Goal: Browse casually: Explore the website without a specific task or goal

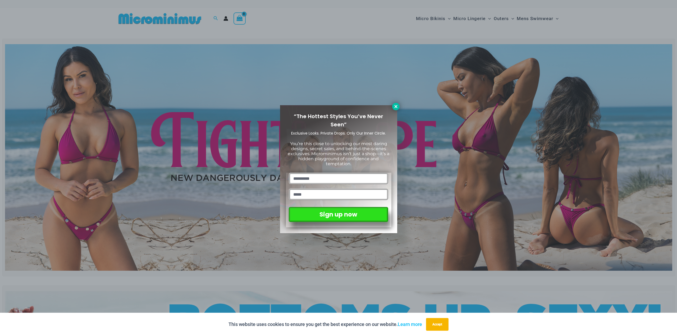
click at [396, 107] on icon at bounding box center [395, 106] width 3 height 3
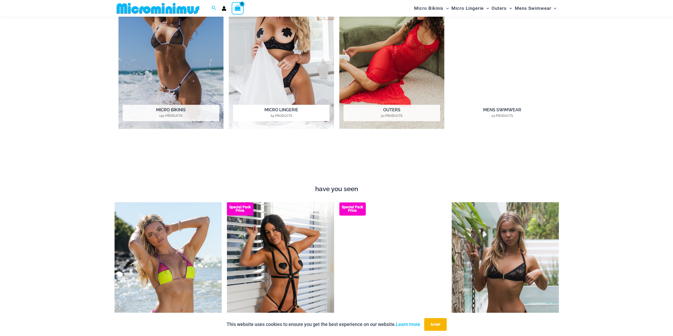
scroll to position [736, 0]
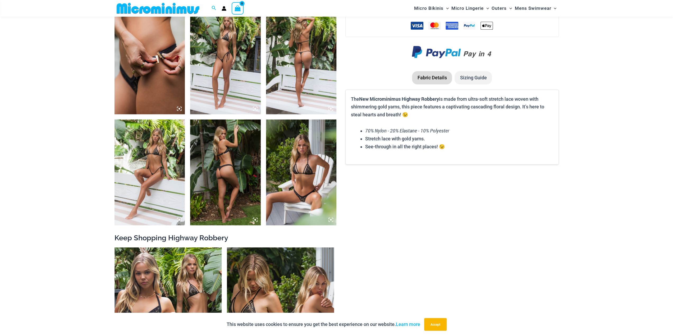
scroll to position [604, 0]
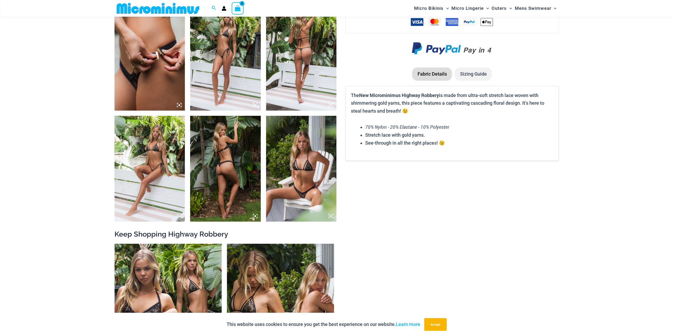
click at [311, 189] on img at bounding box center [301, 169] width 71 height 106
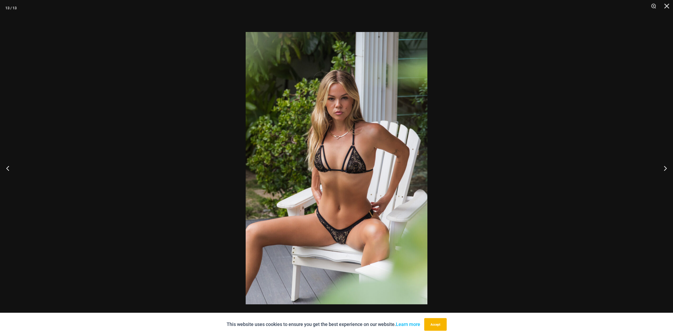
click at [320, 179] on img at bounding box center [337, 168] width 182 height 272
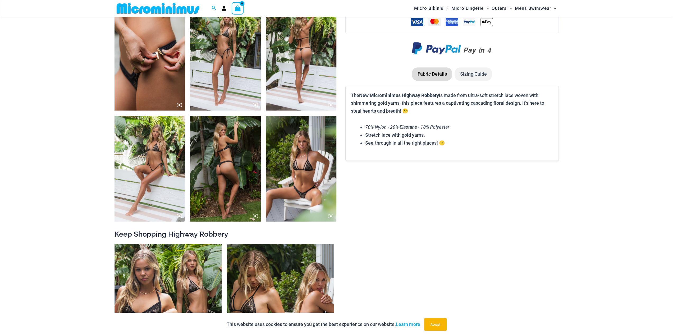
click at [329, 215] on icon at bounding box center [330, 216] width 5 height 5
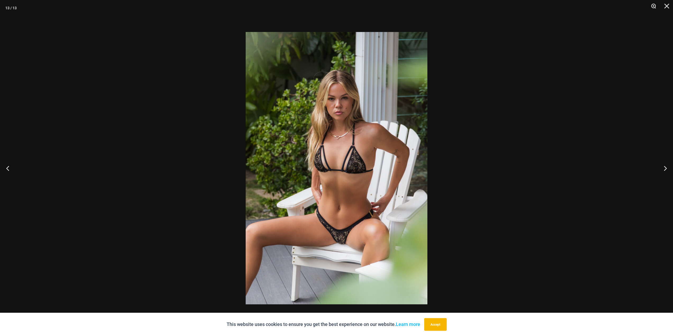
click at [653, 7] on button "Zoom" at bounding box center [651, 8] width 13 height 16
click at [653, 6] on button "Zoom" at bounding box center [651, 8] width 13 height 16
click at [667, 6] on button "Close" at bounding box center [664, 8] width 13 height 16
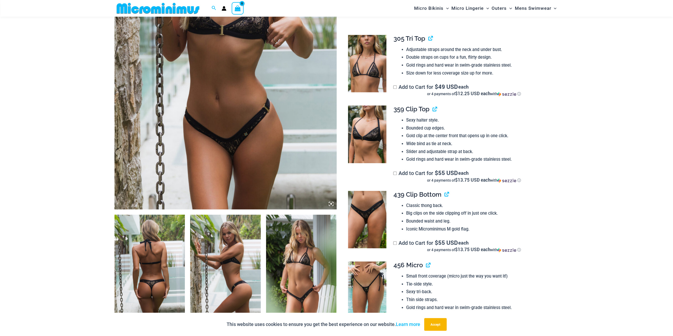
scroll to position [260, 0]
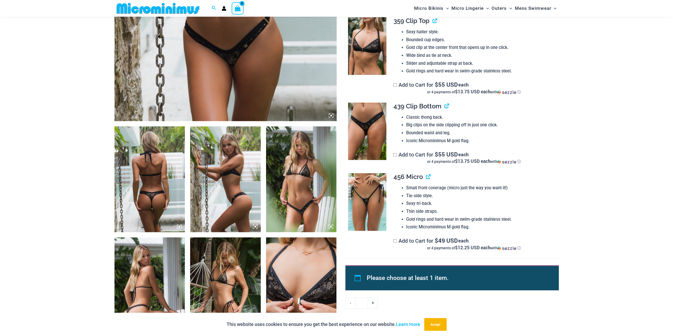
click at [369, 188] on img at bounding box center [367, 202] width 38 height 58
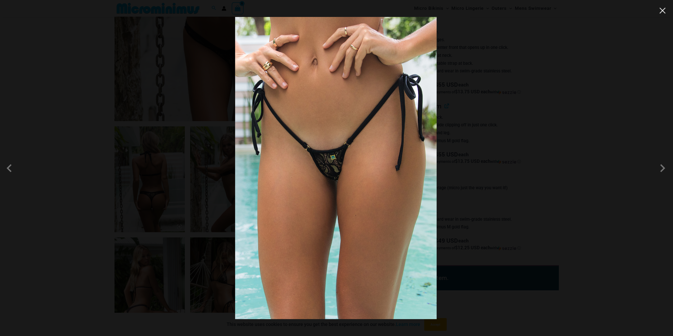
click at [663, 12] on button "Close" at bounding box center [662, 11] width 8 height 8
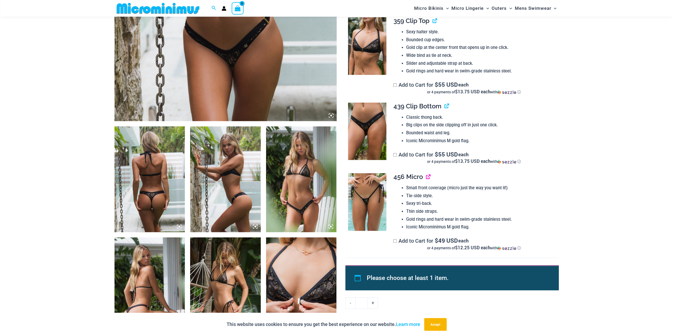
click at [426, 173] on link "View product" at bounding box center [426, 177] width 0 height 8
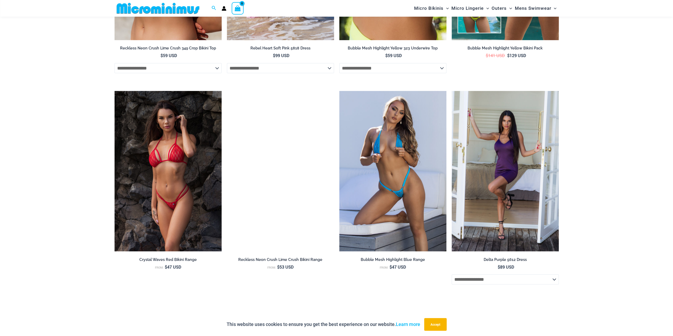
scroll to position [1635, 0]
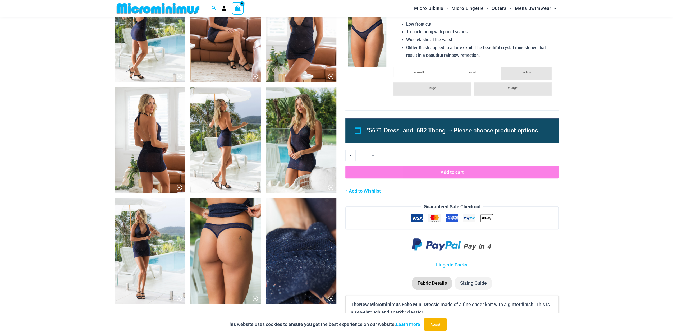
scroll to position [471, 0]
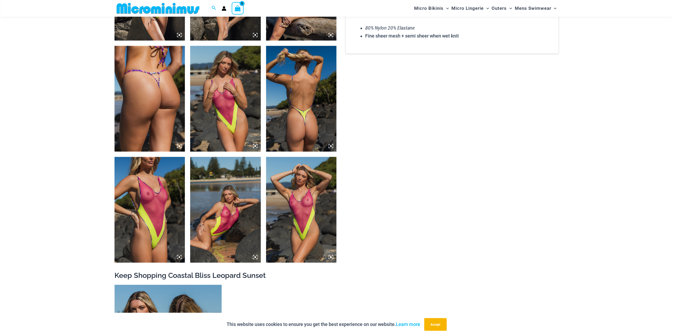
scroll to position [789, 0]
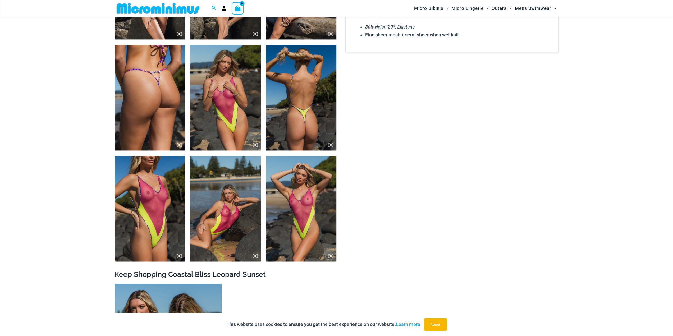
click at [297, 214] on img at bounding box center [301, 209] width 71 height 106
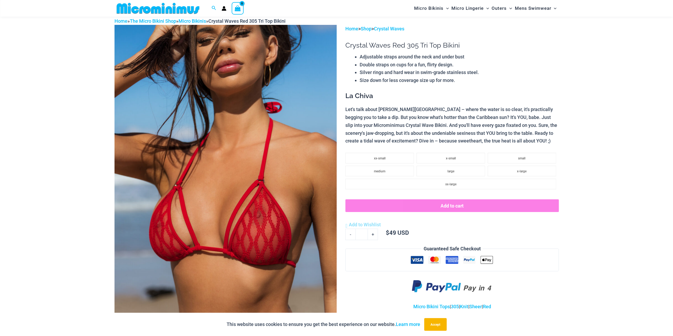
scroll to position [22, 0]
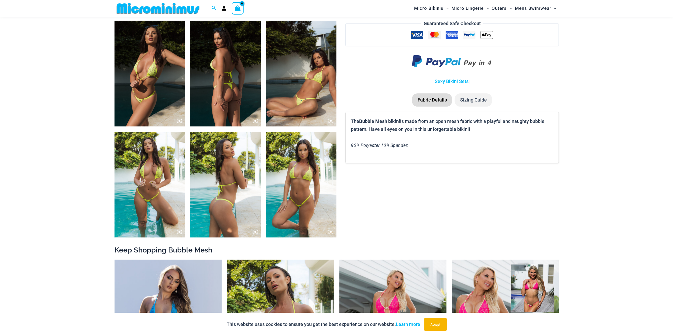
scroll to position [390, 0]
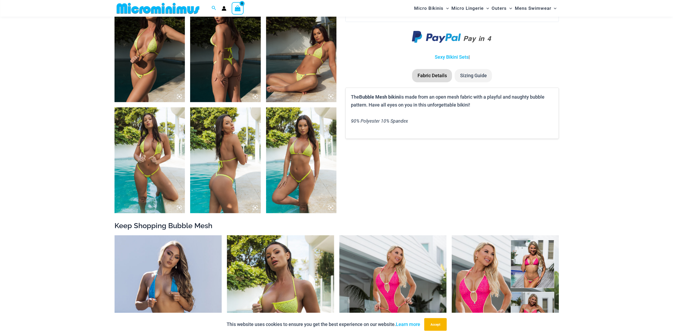
click at [304, 69] on img at bounding box center [301, 49] width 71 height 106
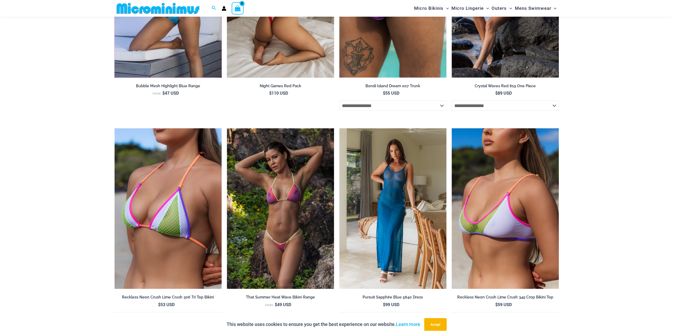
scroll to position [948, 0]
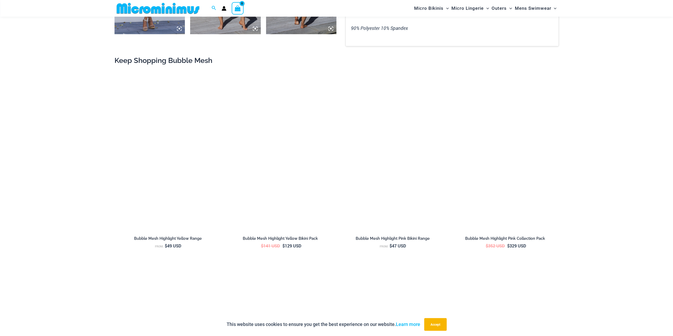
scroll to position [603, 0]
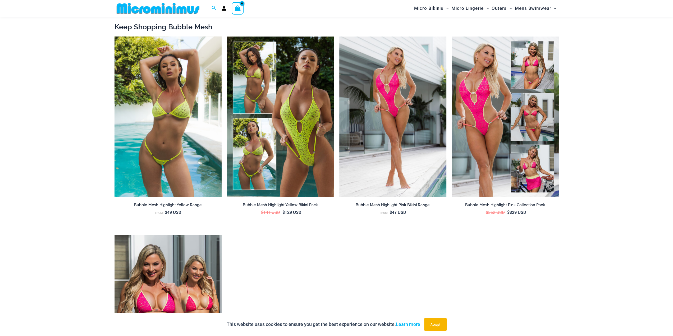
click at [170, 165] on img at bounding box center [168, 116] width 107 height 161
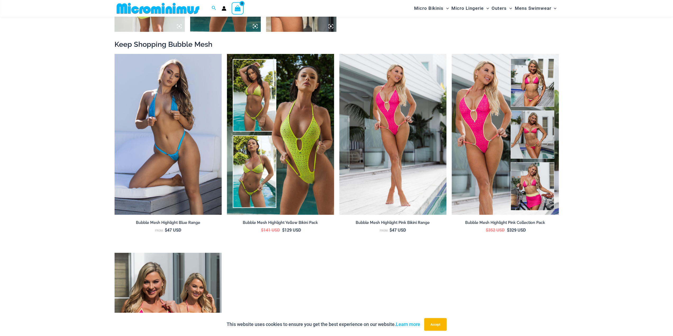
scroll to position [709, 0]
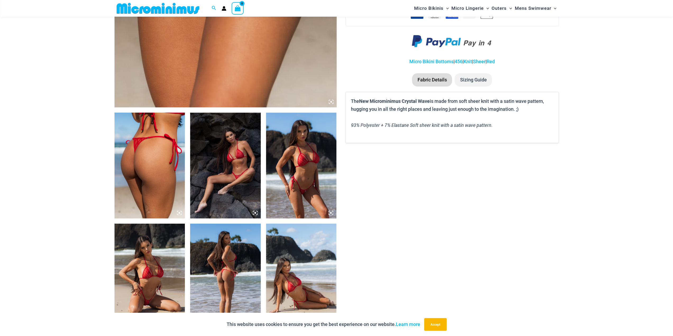
scroll to position [330, 0]
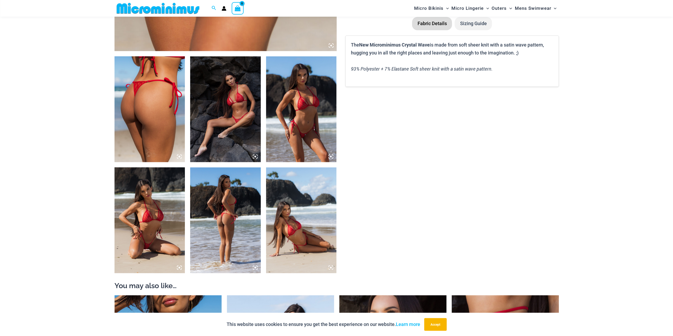
click at [147, 240] on img at bounding box center [150, 220] width 71 height 106
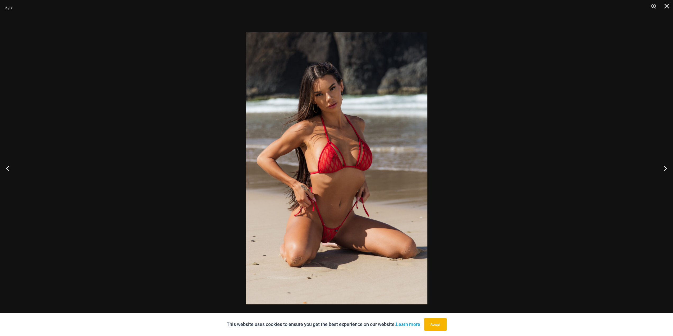
click at [335, 240] on img at bounding box center [337, 168] width 182 height 272
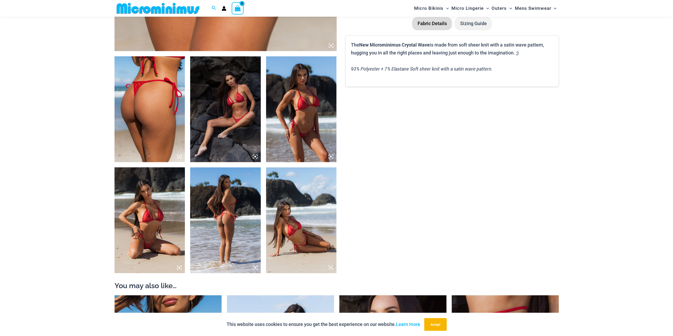
click at [148, 249] on img at bounding box center [150, 220] width 71 height 106
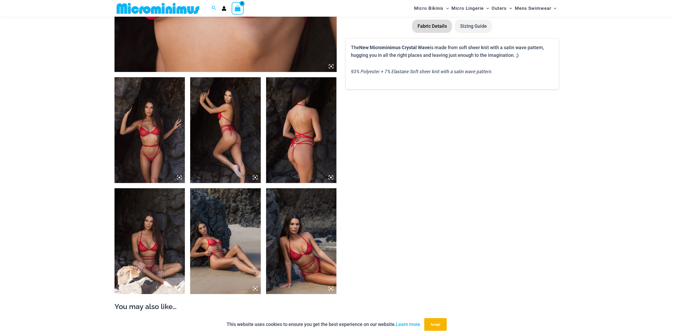
scroll to position [313, 0]
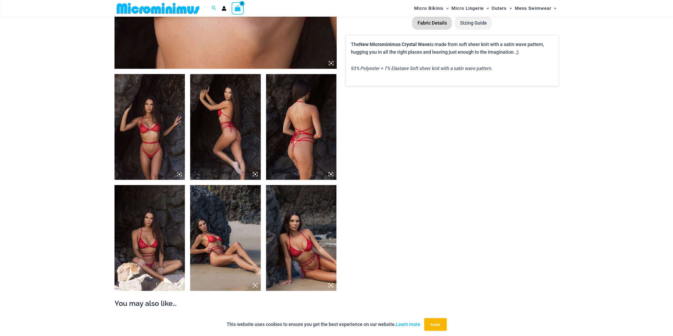
click at [127, 149] on img at bounding box center [150, 127] width 71 height 106
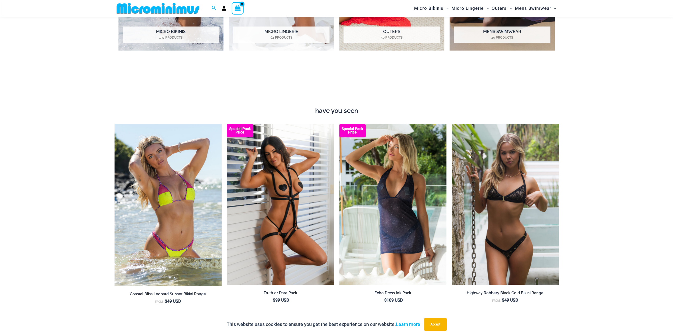
scroll to position [842, 0]
